Goal: Information Seeking & Learning: Learn about a topic

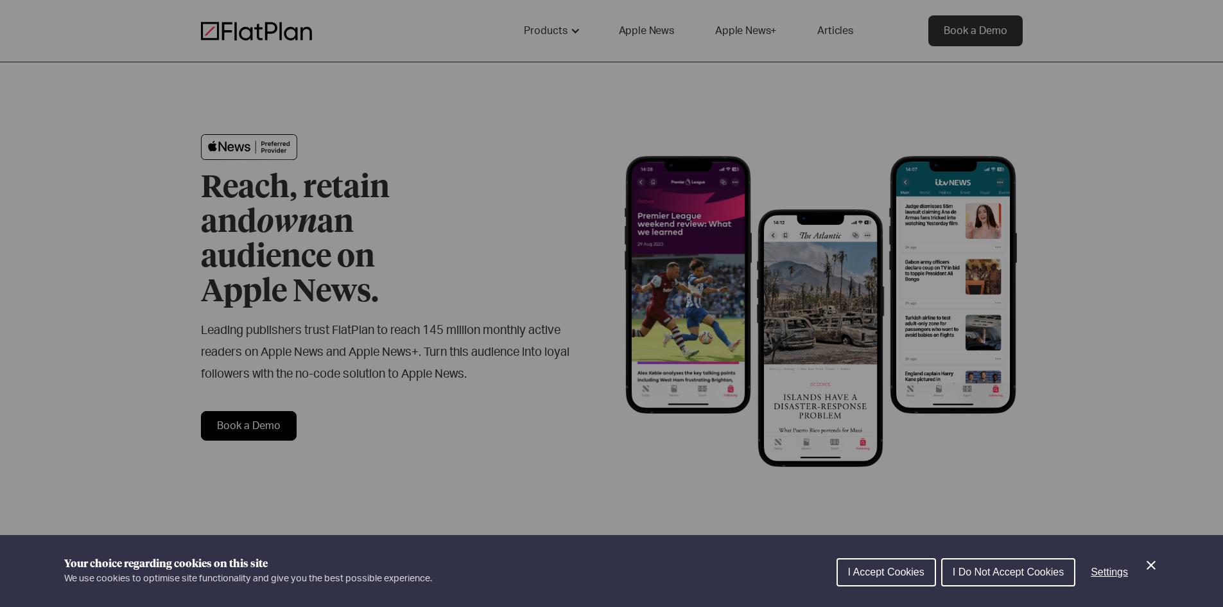
click at [855, 569] on span "I Accept Cookies" at bounding box center [886, 571] width 76 height 11
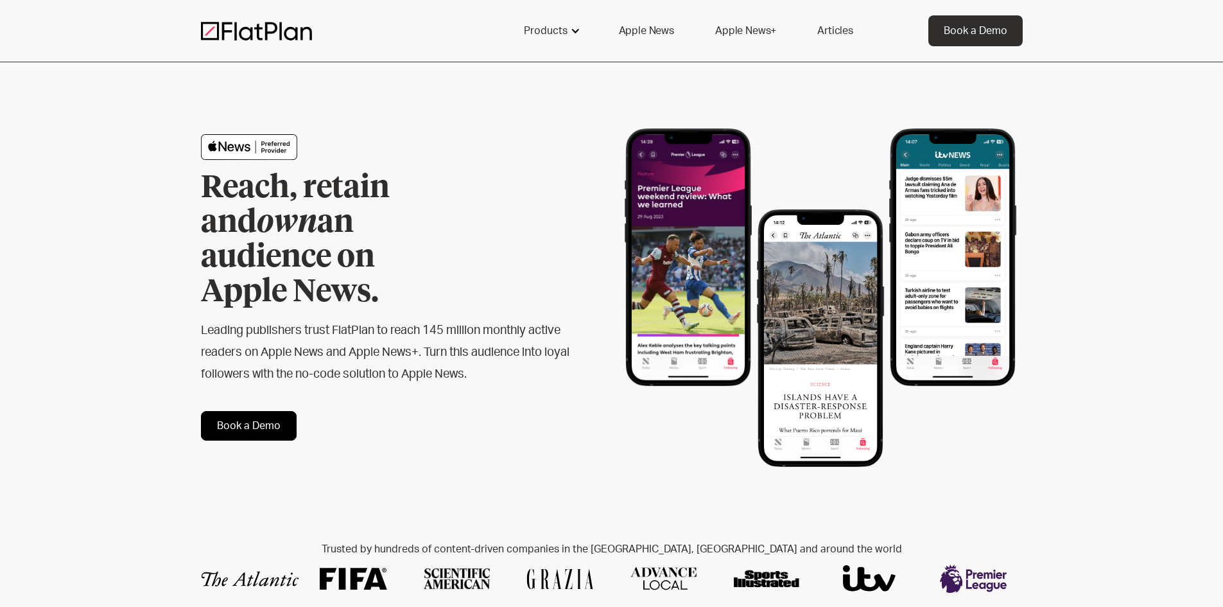
click at [572, 31] on div at bounding box center [575, 31] width 10 height 10
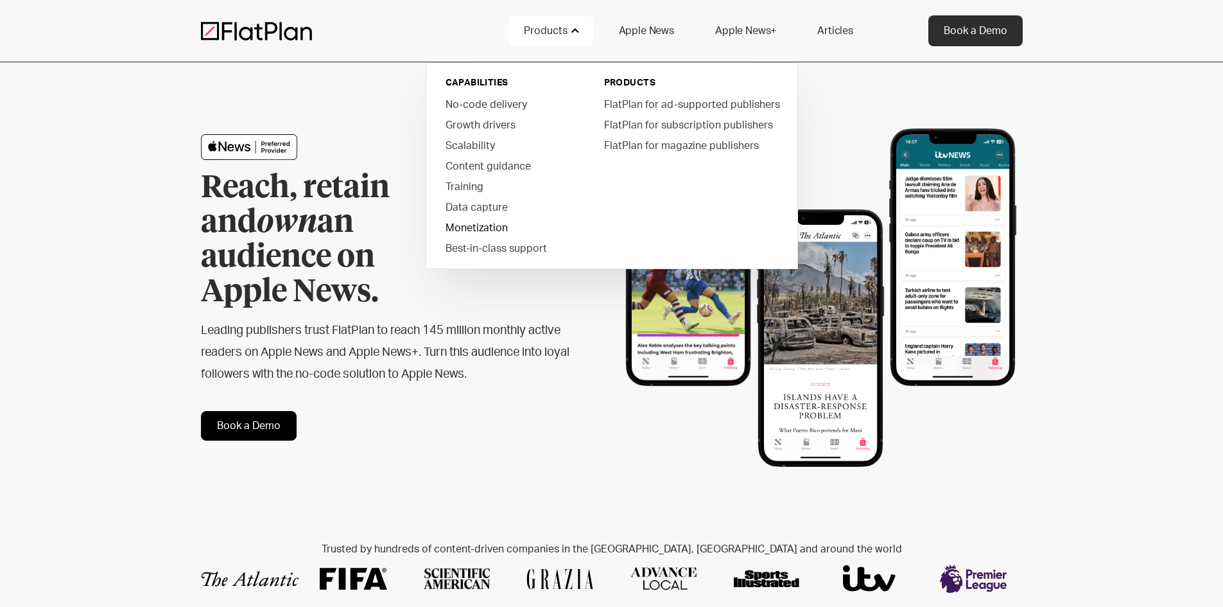
click at [494, 224] on link "Monetization" at bounding box center [508, 227] width 146 height 21
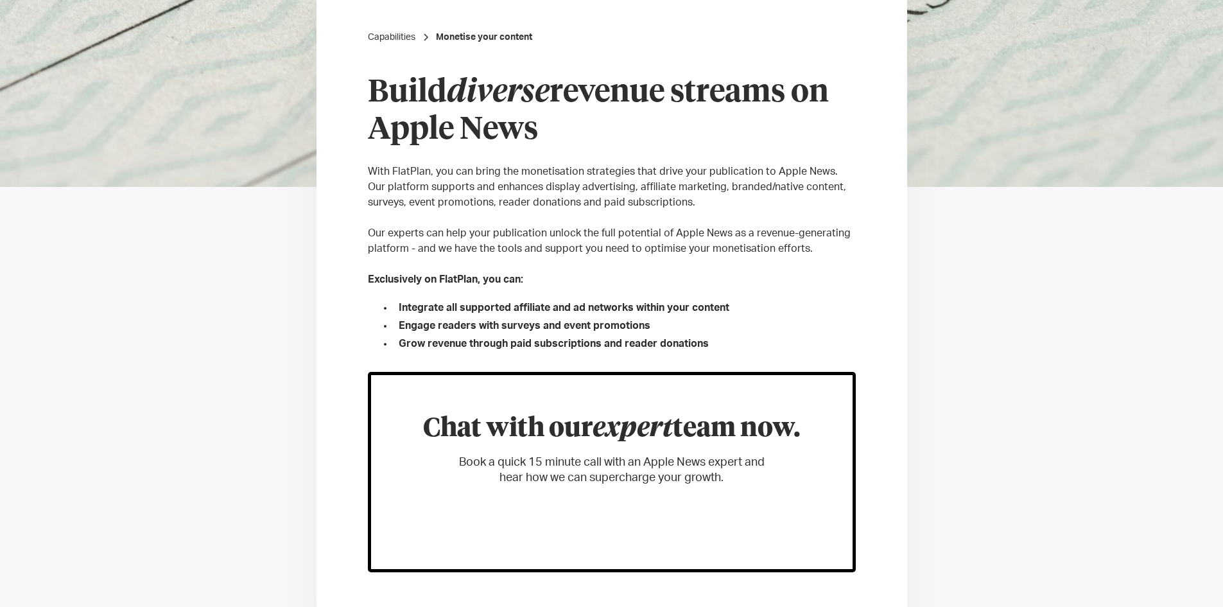
scroll to position [385, 0]
